Goal: Task Accomplishment & Management: Complete application form

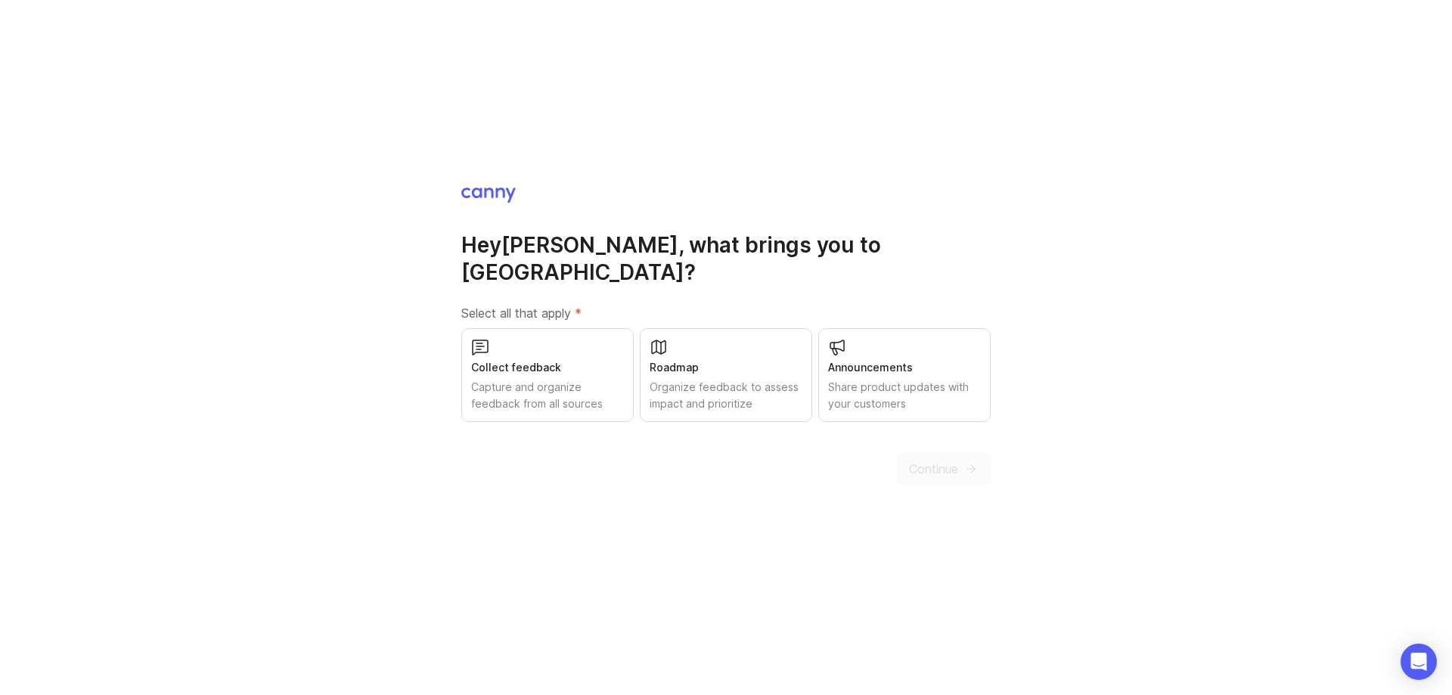
click at [589, 340] on div "Collect feedback Capture and organize feedback from all sources" at bounding box center [547, 375] width 172 height 94
click at [719, 386] on div "Organize feedback to assess impact and prioritize" at bounding box center [726, 395] width 153 height 33
click at [583, 379] on div "Capture and organize feedback from all sources" at bounding box center [547, 395] width 153 height 33
click at [694, 363] on div "Roadmap Organize feedback to assess impact and prioritize" at bounding box center [726, 375] width 172 height 94
click at [591, 363] on div "Collect feedback Capture and organize feedback from all sources" at bounding box center [547, 375] width 172 height 94
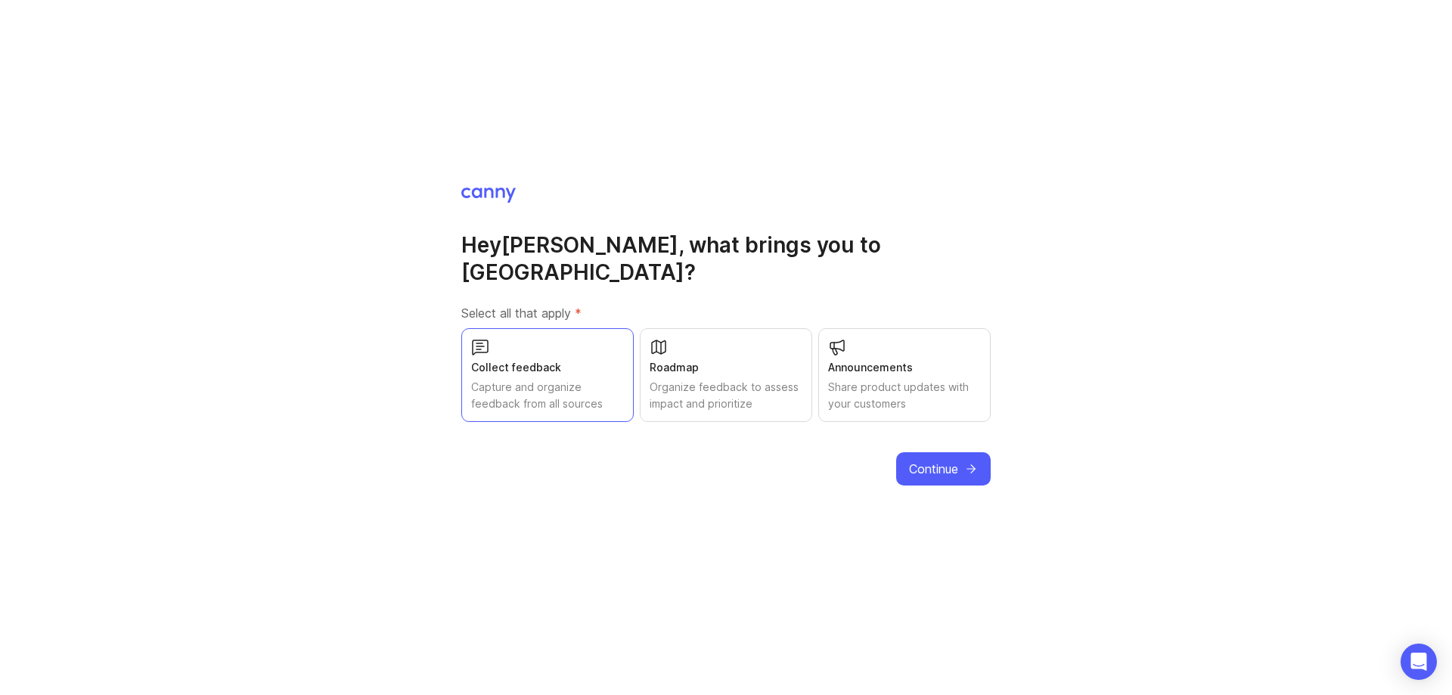
click at [969, 452] on button "Continue" at bounding box center [943, 468] width 95 height 33
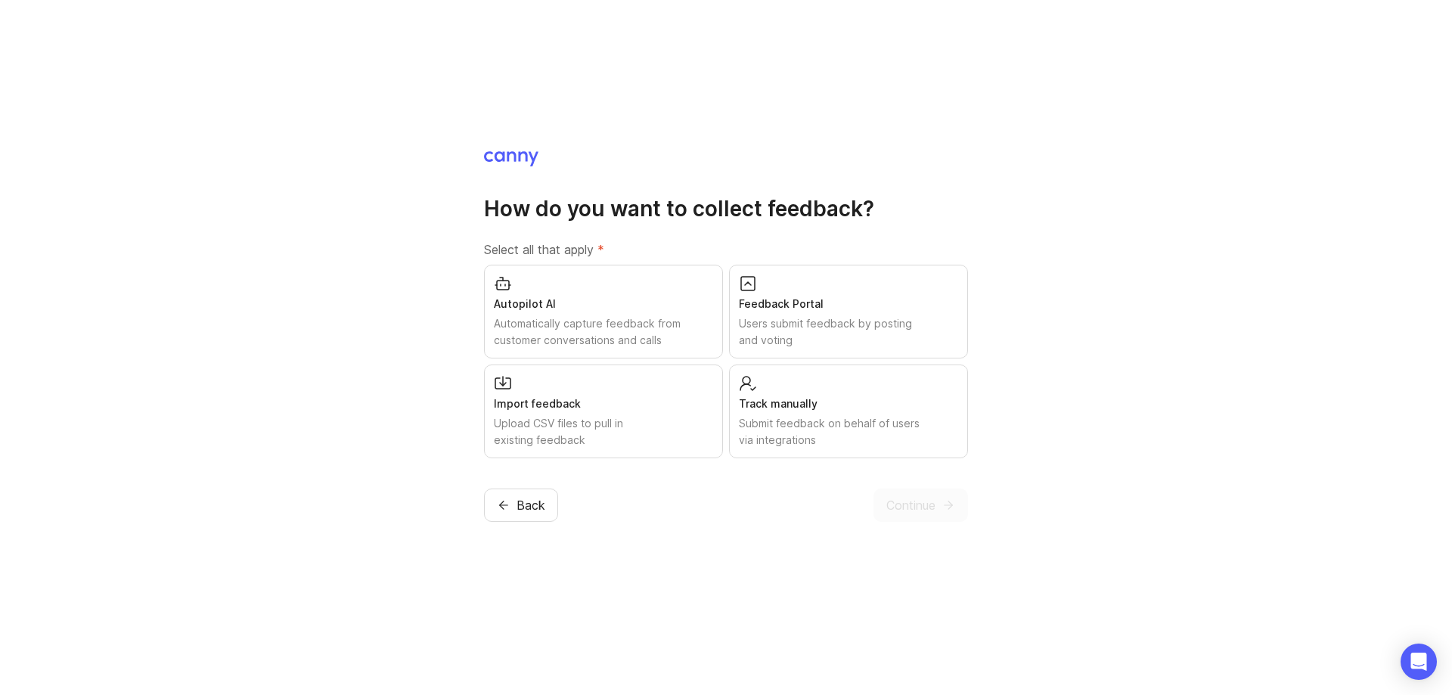
click at [766, 405] on div "Track manually" at bounding box center [848, 404] width 219 height 17
click at [905, 511] on span "Continue" at bounding box center [910, 505] width 49 height 18
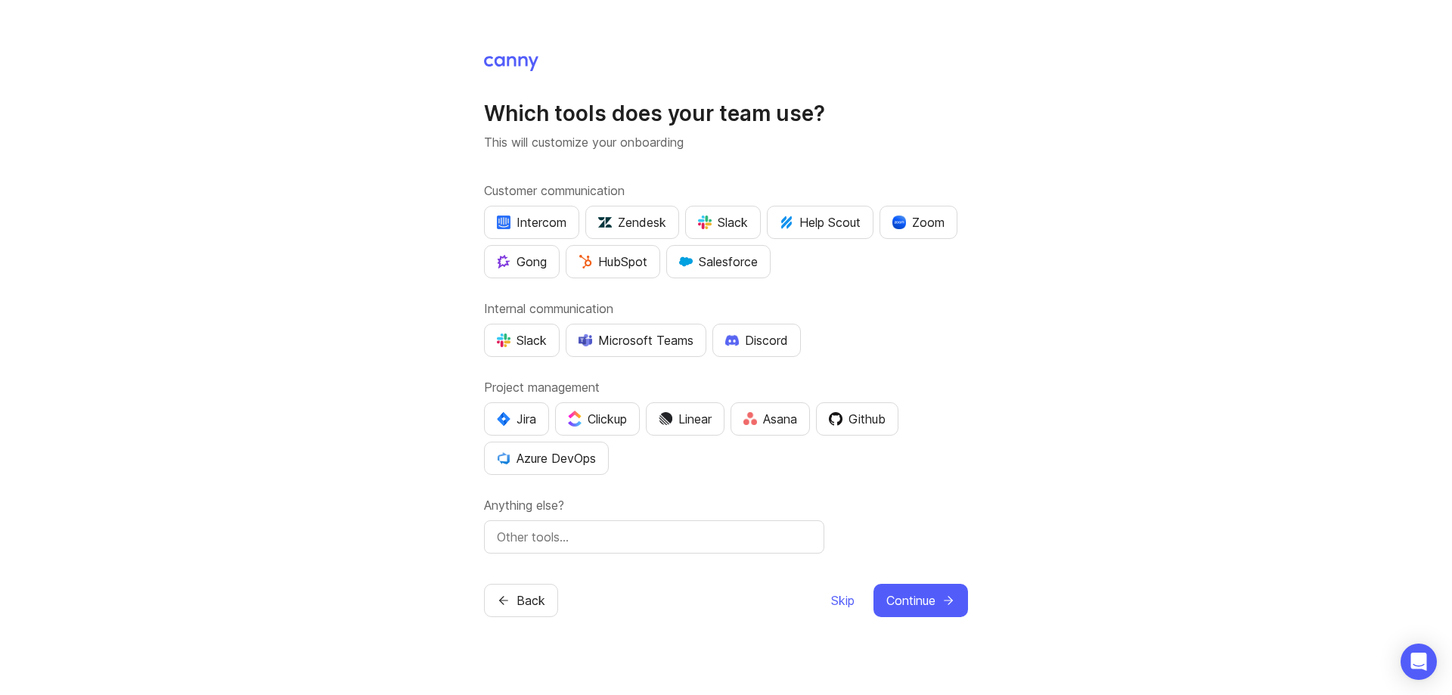
click at [837, 597] on span "Skip" at bounding box center [842, 600] width 23 height 18
click at [837, 597] on div "Which tools does your team use? This will customize your onboarding Customer co…" at bounding box center [726, 347] width 1452 height 695
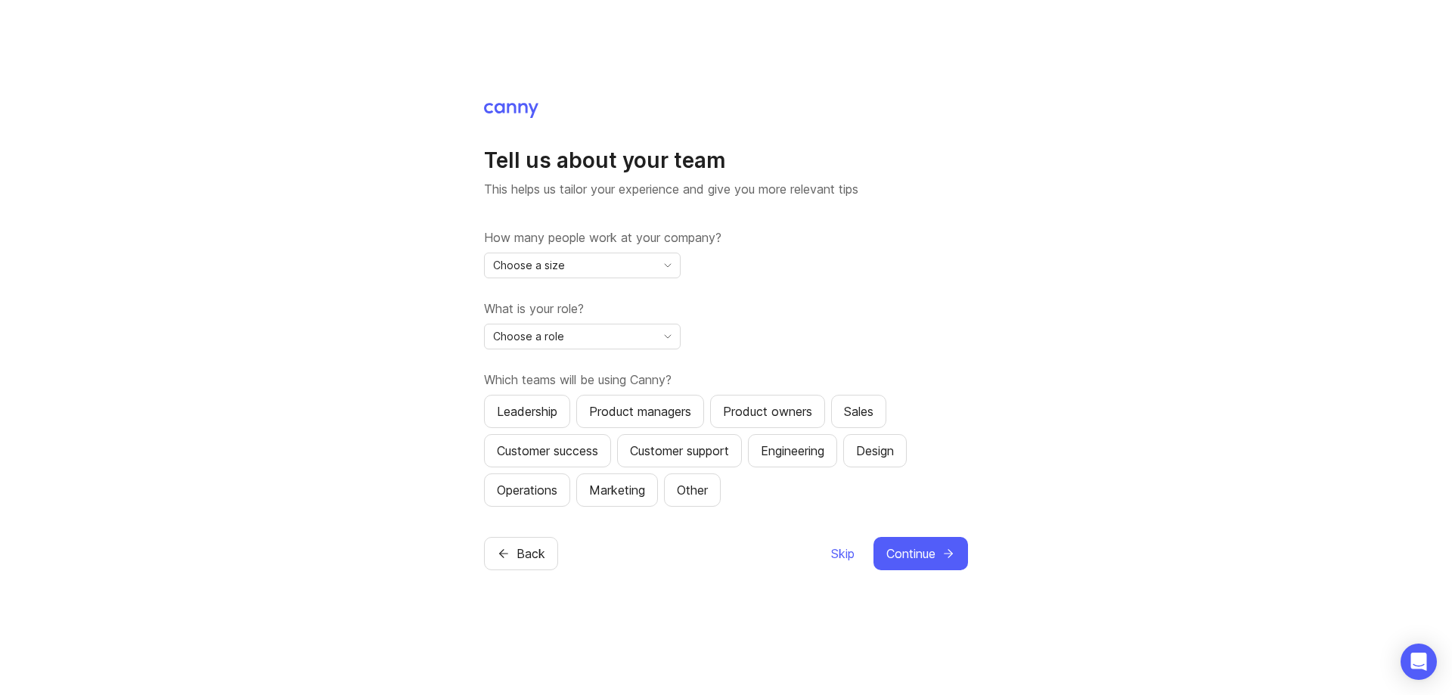
click at [1100, 431] on div "Tell us about your team This helps us tailor your experience and give you more …" at bounding box center [726, 347] width 1452 height 695
click at [558, 271] on span "Choose a size" at bounding box center [529, 265] width 72 height 17
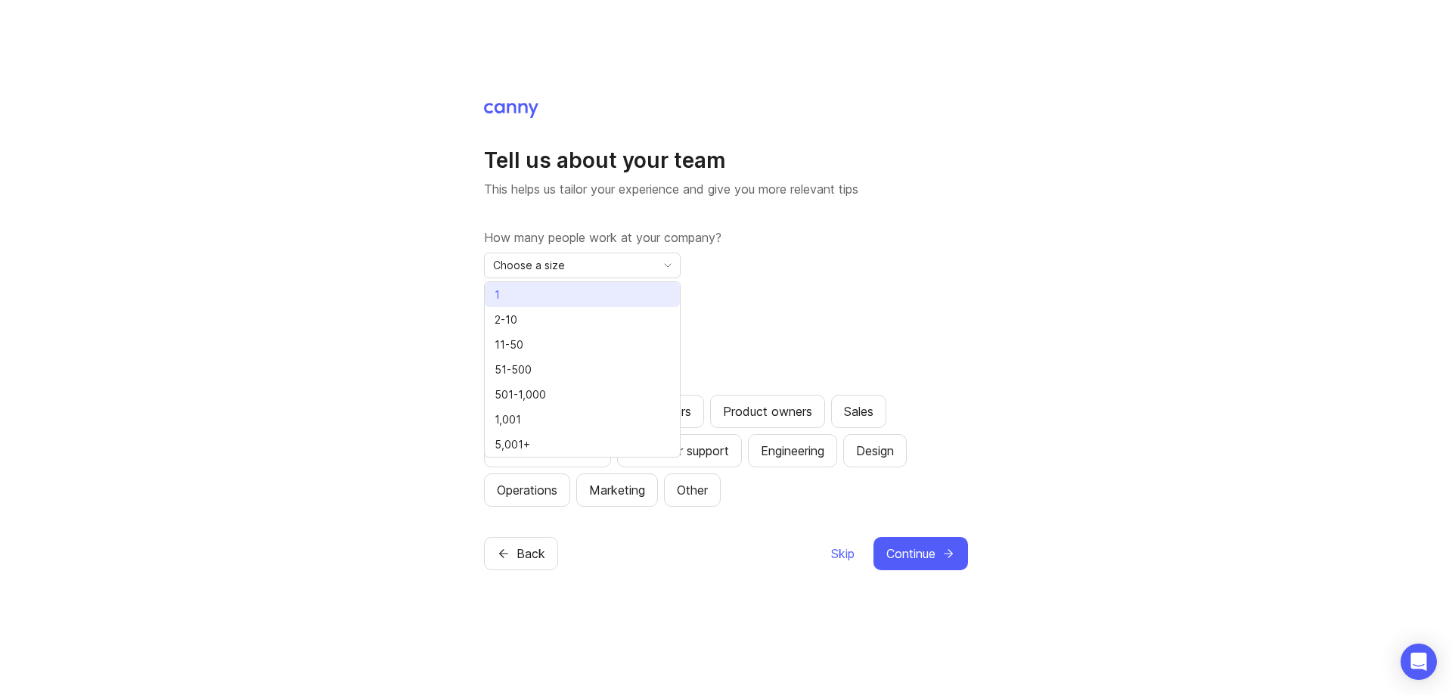
click at [554, 300] on li "1" at bounding box center [582, 294] width 195 height 25
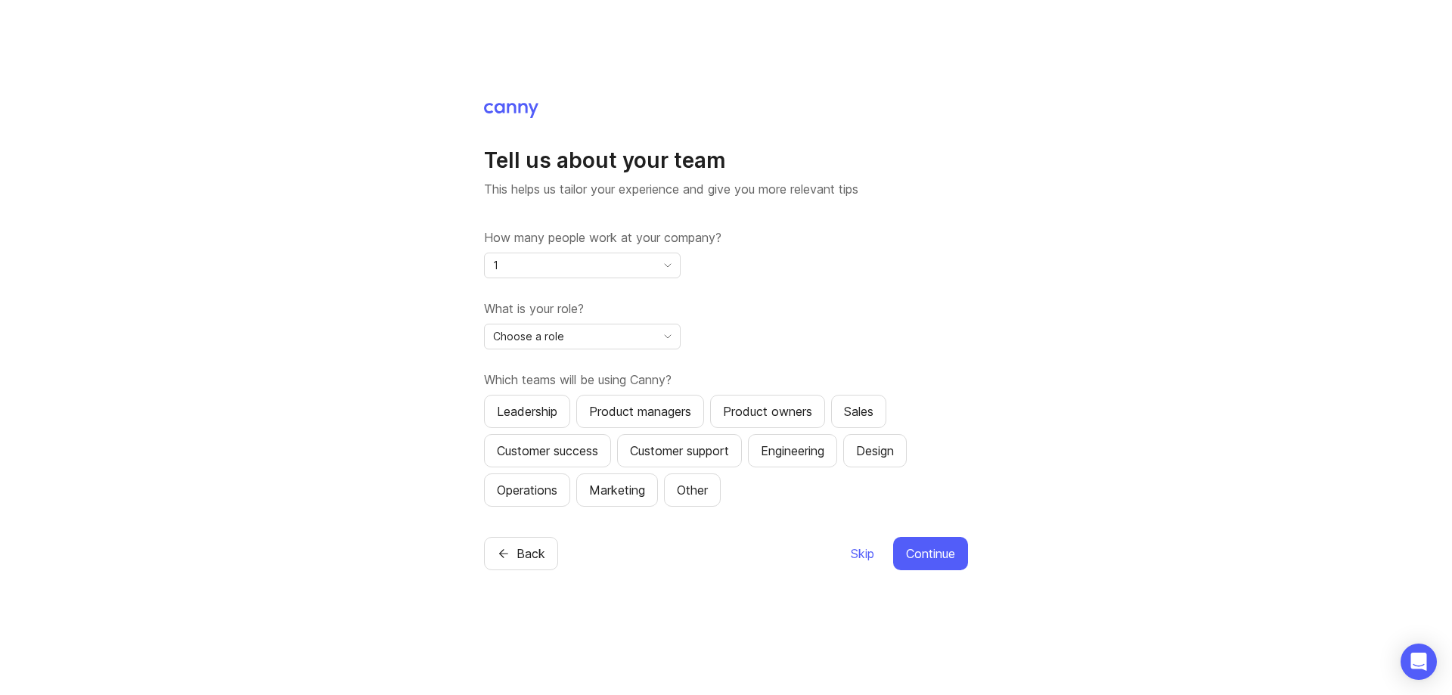
click at [562, 337] on span "Choose a role" at bounding box center [528, 336] width 71 height 17
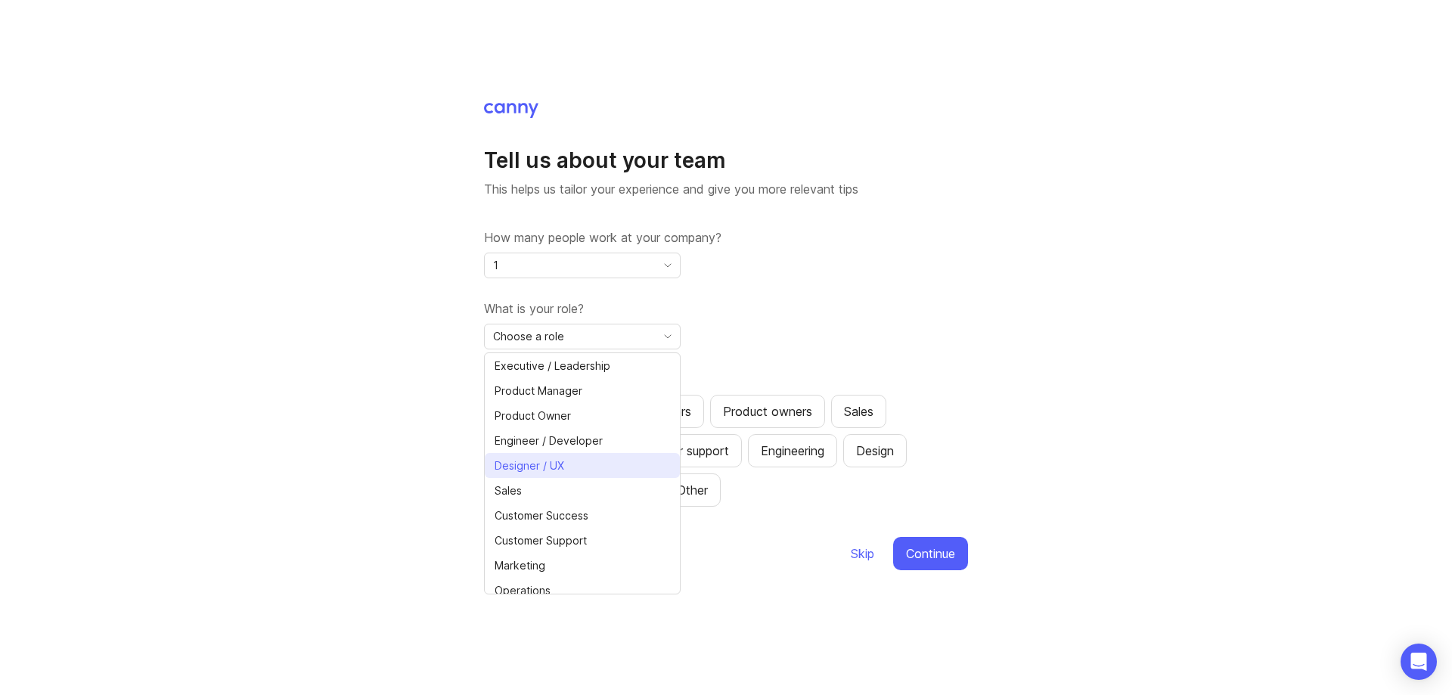
click at [614, 465] on li "Designer / UX" at bounding box center [582, 465] width 195 height 25
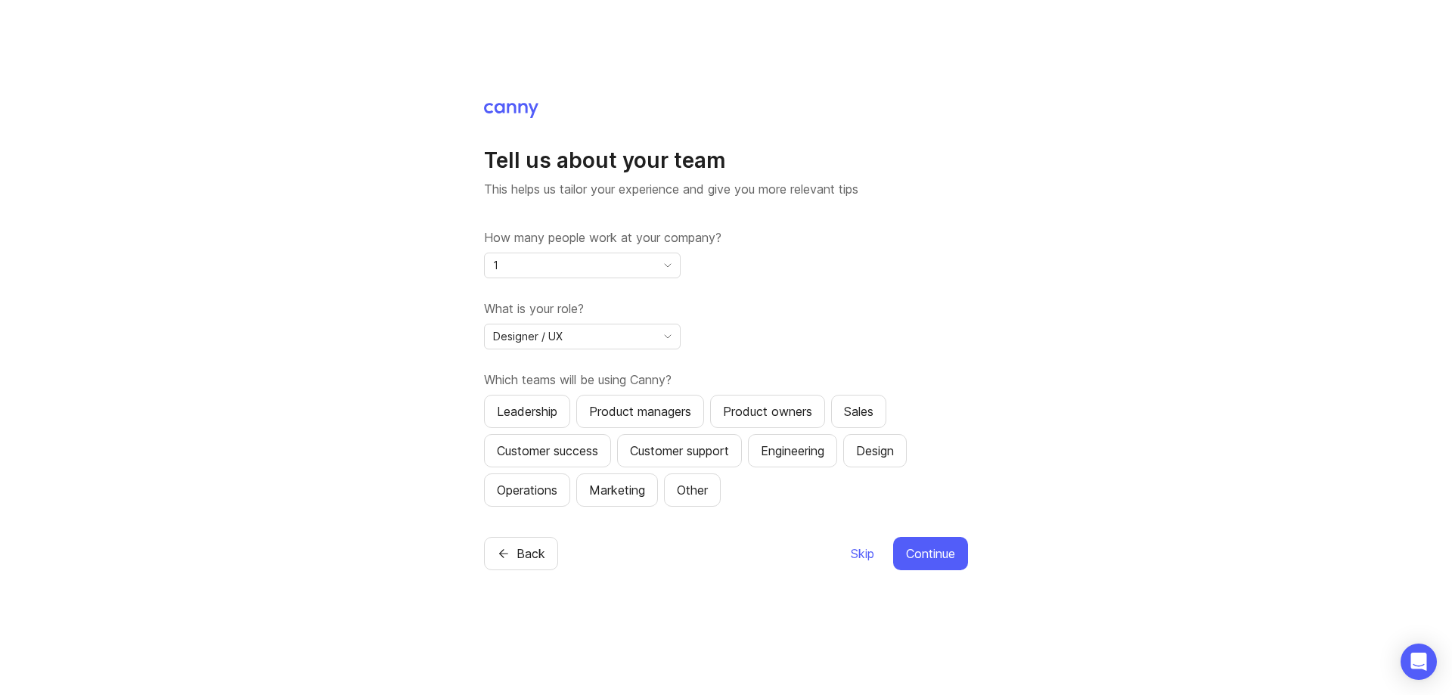
click at [856, 556] on span "Skip" at bounding box center [862, 554] width 23 height 18
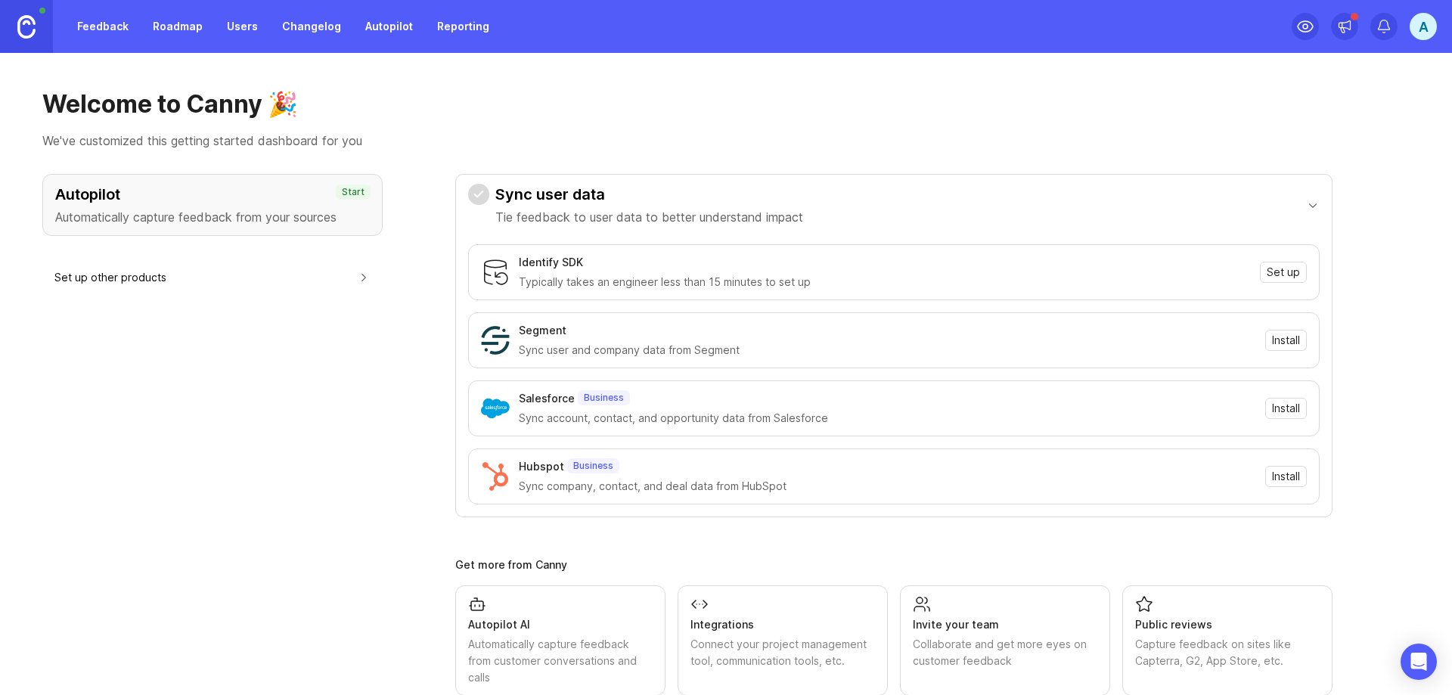
click at [88, 22] on link "Feedback" at bounding box center [103, 26] width 70 height 27
